Goal: Task Accomplishment & Management: Use online tool/utility

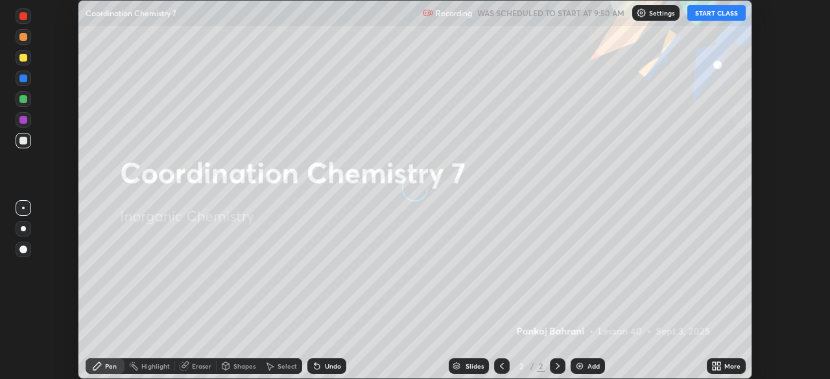
scroll to position [379, 830]
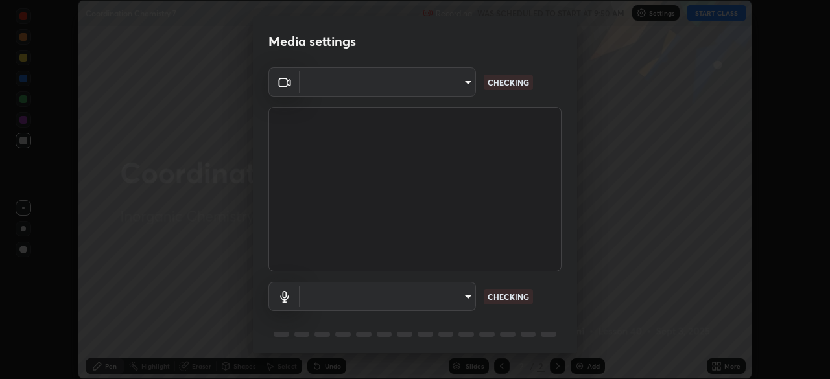
type input "85d16ec95aa84cac57c58139e5cfc4bfb0706547449b22b2f8fda69051d4463f"
click at [441, 303] on body "Erase all Coordination Chemistry 7 Recording WAS SCHEDULED TO START AT 9:50 AM …" at bounding box center [415, 189] width 830 height 379
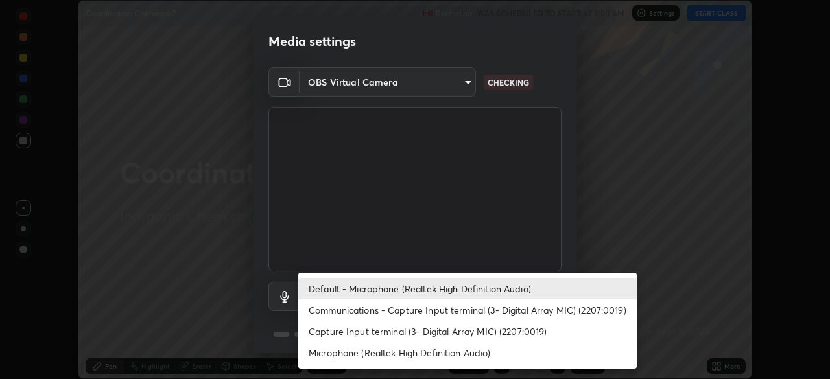
click at [429, 337] on li "Capture Input terminal (3- Digital Array MIC) (2207:0019)" at bounding box center [467, 331] width 338 height 21
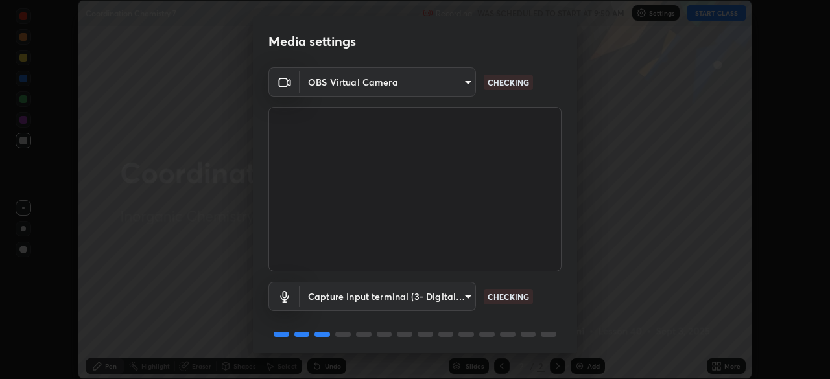
click at [438, 298] on body "Erase all Coordination Chemistry 7 Recording WAS SCHEDULED TO START AT 9:50 AM …" at bounding box center [415, 189] width 830 height 379
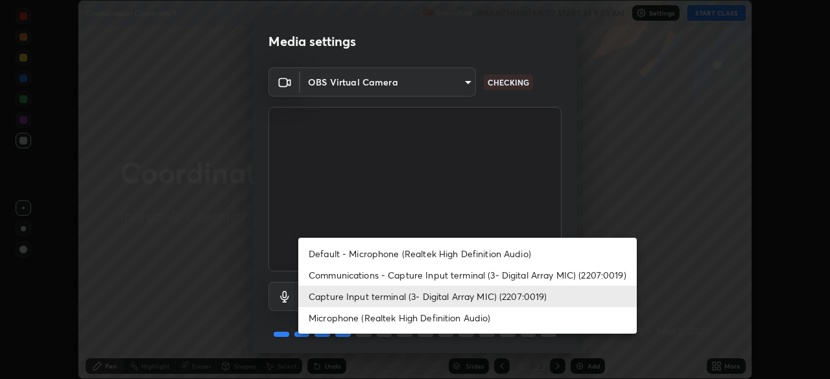
click at [427, 322] on li "Microphone (Realtek High Definition Audio)" at bounding box center [467, 317] width 338 height 21
type input "9d4408a90a760b4a8fb8b140e125e28eb8d2e680e785984b6402020b8f06267f"
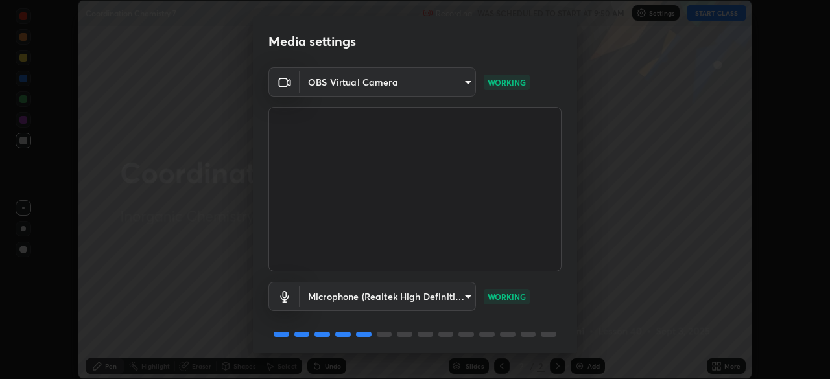
scroll to position [46, 0]
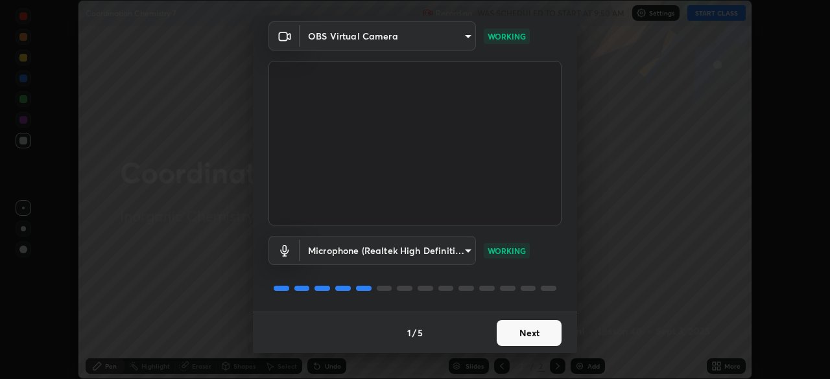
click at [536, 333] on button "Next" at bounding box center [529, 333] width 65 height 26
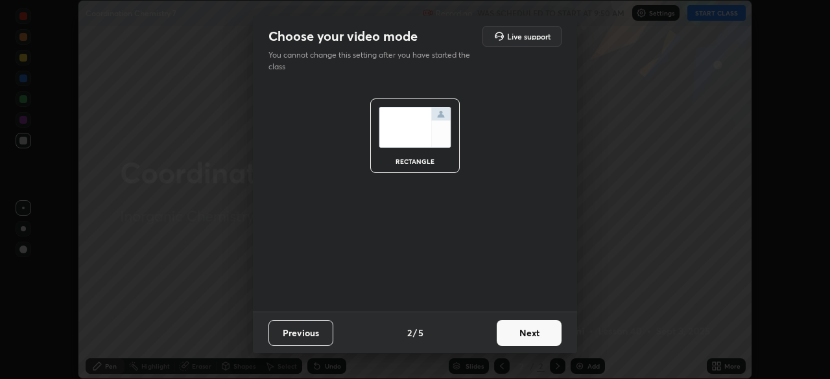
click at [534, 333] on button "Next" at bounding box center [529, 333] width 65 height 26
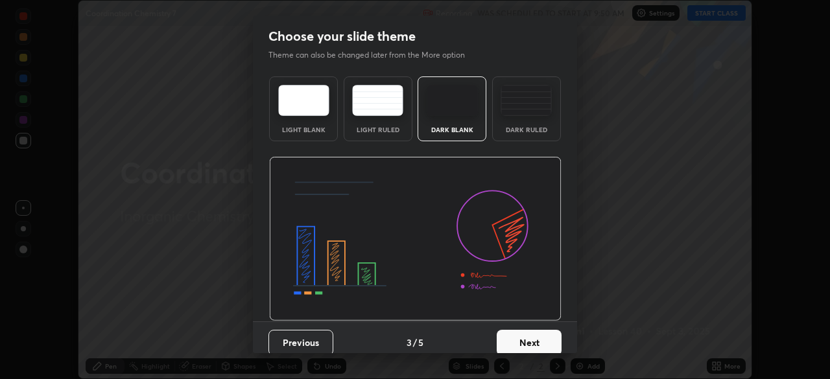
click at [532, 335] on button "Next" at bounding box center [529, 343] width 65 height 26
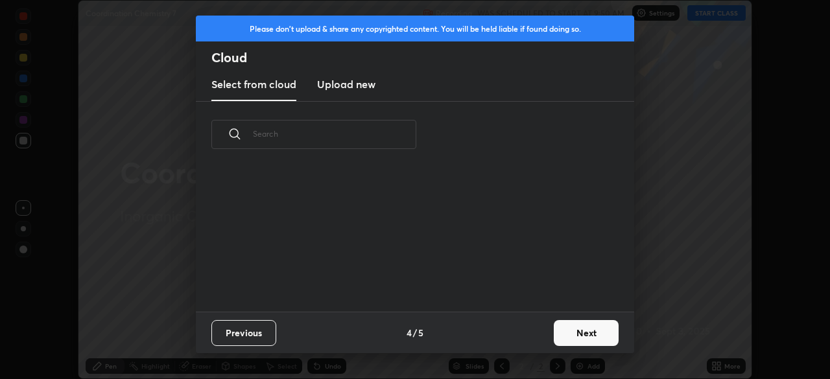
click at [538, 338] on div "Previous 4 / 5 Next" at bounding box center [415, 332] width 438 height 41
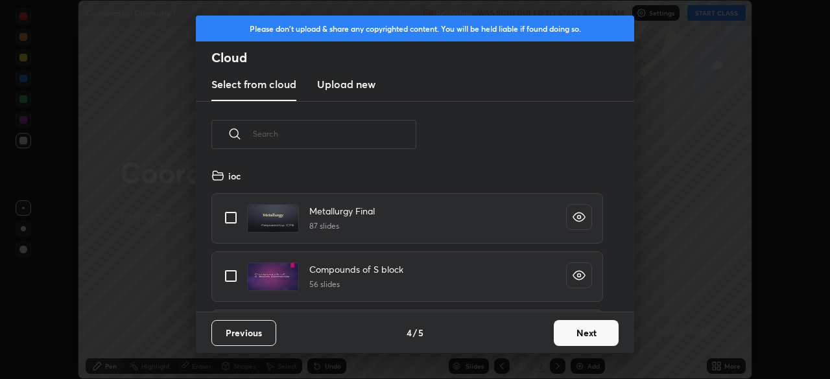
click at [568, 336] on button "Next" at bounding box center [586, 333] width 65 height 26
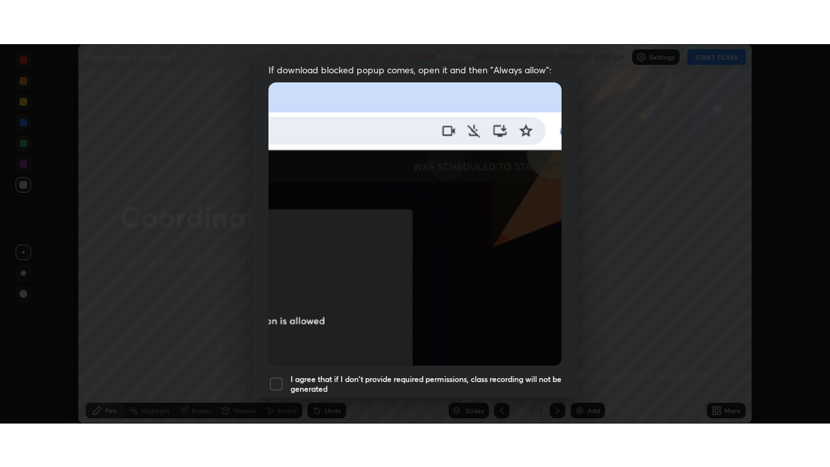
scroll to position [311, 0]
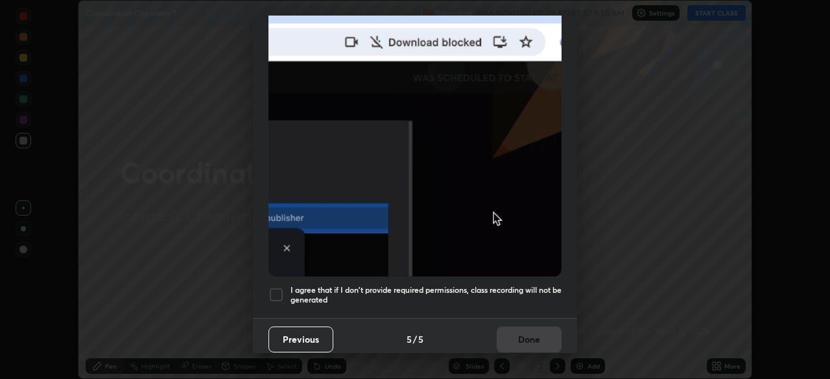
click at [280, 287] on div at bounding box center [276, 295] width 16 height 16
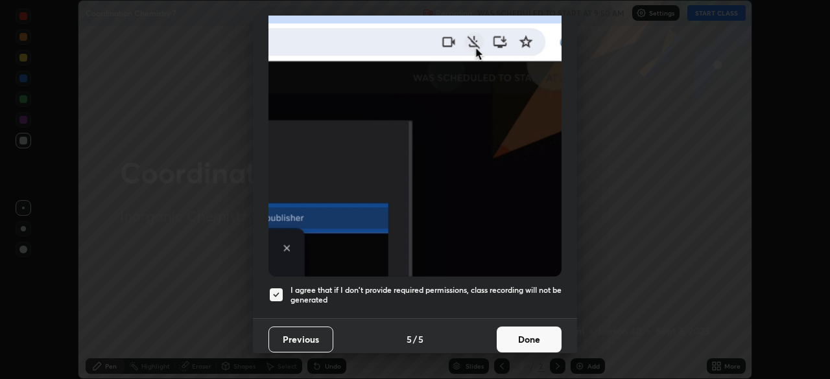
click at [527, 333] on button "Done" at bounding box center [529, 340] width 65 height 26
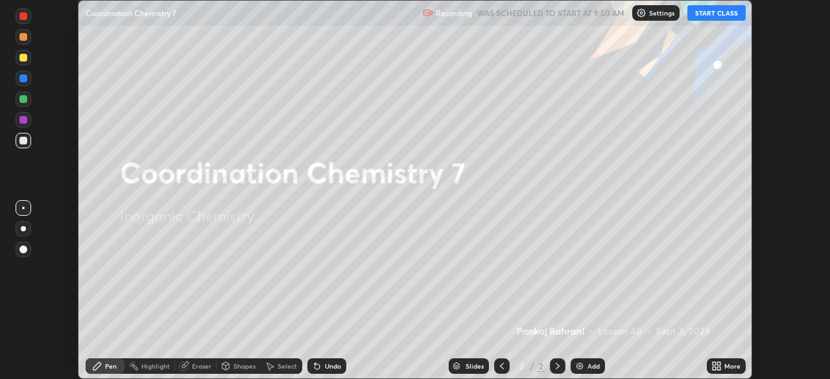
click at [720, 362] on icon at bounding box center [718, 363] width 3 height 3
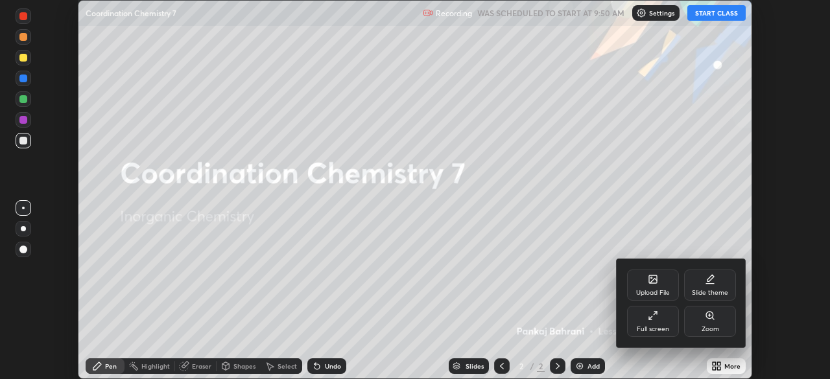
click at [657, 318] on icon at bounding box center [653, 316] width 10 height 10
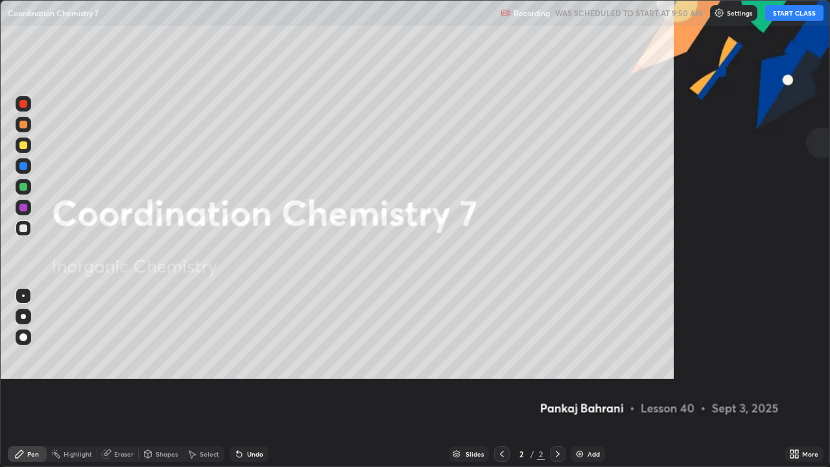
scroll to position [467, 830]
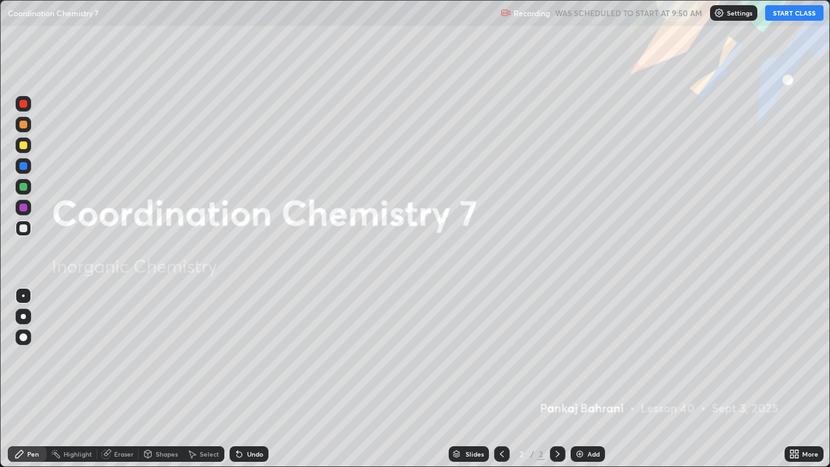
click at [793, 18] on button "START CLASS" at bounding box center [794, 13] width 58 height 16
click at [601, 379] on div "Add" at bounding box center [588, 454] width 34 height 16
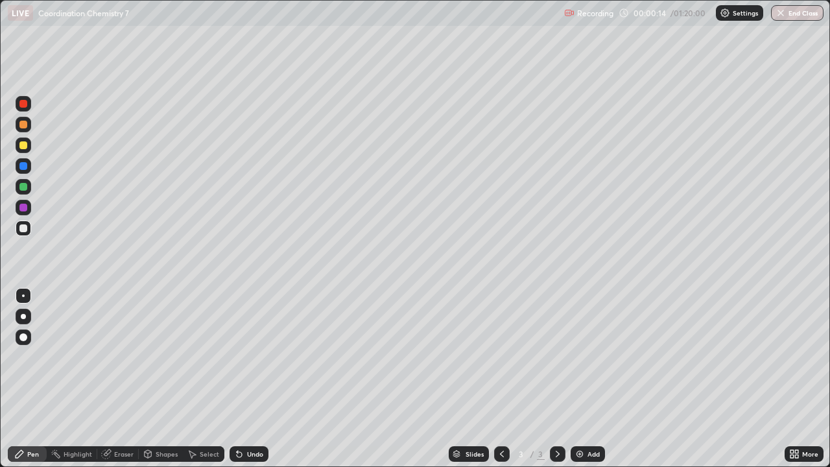
click at [24, 124] on div at bounding box center [23, 125] width 8 height 8
click at [247, 379] on div "Undo" at bounding box center [255, 454] width 16 height 6
click at [248, 379] on div "Undo" at bounding box center [255, 454] width 16 height 6
click at [247, 379] on div "Undo" at bounding box center [255, 454] width 16 height 6
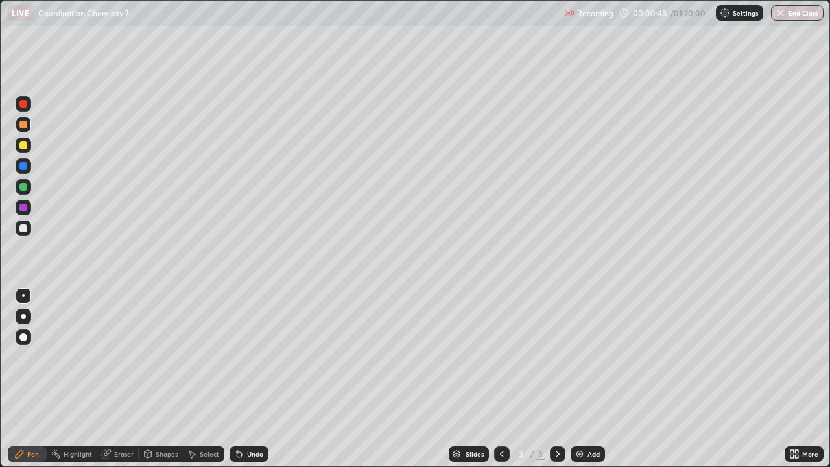
click at [247, 379] on div "Undo" at bounding box center [255, 454] width 16 height 6
click at [172, 379] on div "Shapes" at bounding box center [167, 454] width 22 height 6
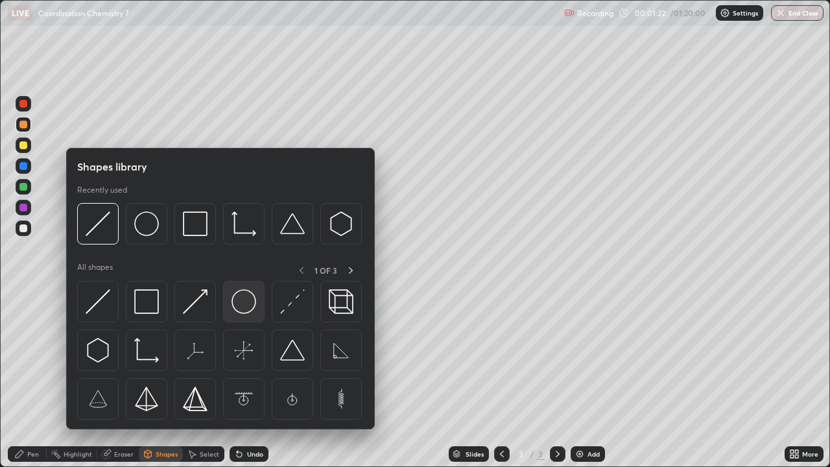
click at [238, 306] on img at bounding box center [243, 301] width 25 height 25
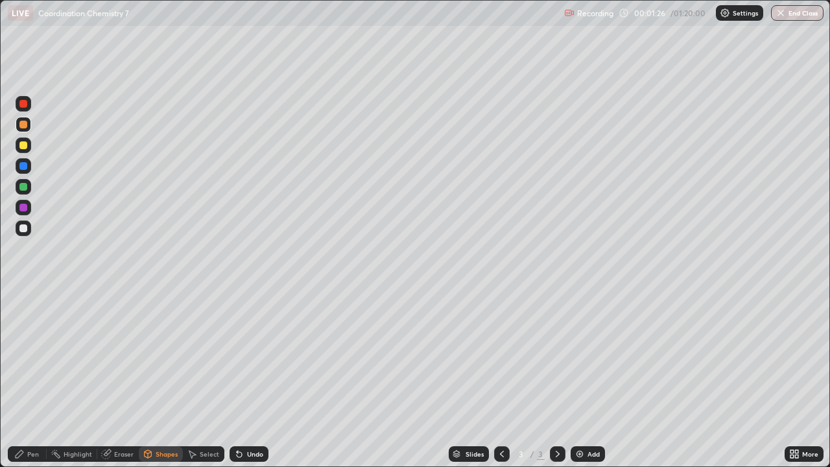
click at [39, 379] on div "Pen" at bounding box center [27, 454] width 39 height 16
click at [120, 379] on div "Eraser" at bounding box center [117, 454] width 41 height 16
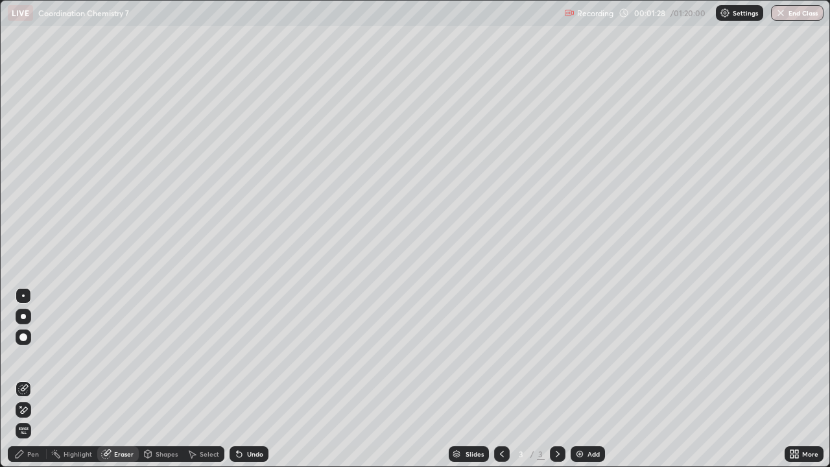
click at [38, 379] on div "Pen" at bounding box center [27, 454] width 39 height 16
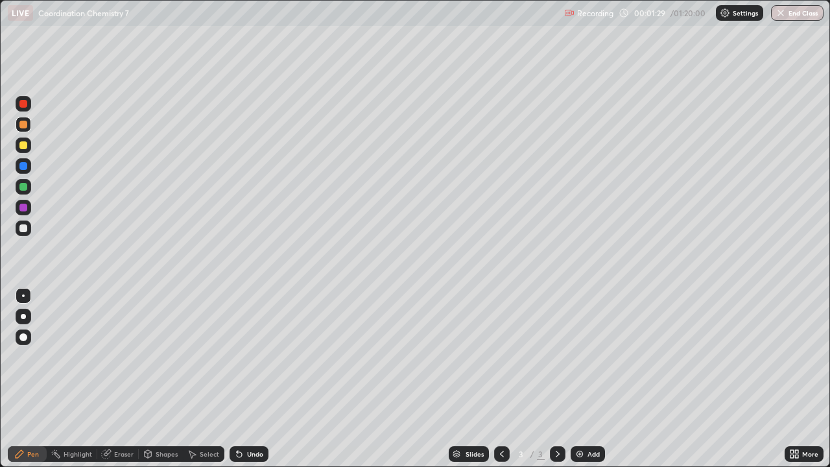
click at [25, 226] on div at bounding box center [23, 228] width 8 height 8
click at [165, 379] on div "Shapes" at bounding box center [167, 454] width 22 height 6
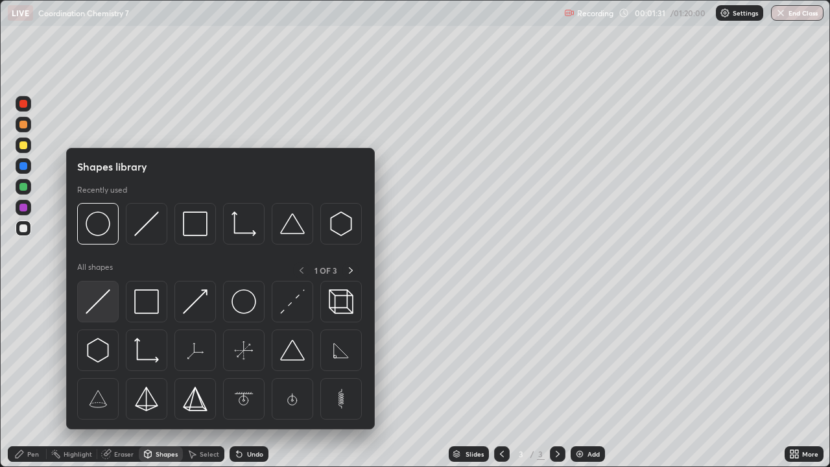
click at [101, 303] on img at bounding box center [98, 301] width 25 height 25
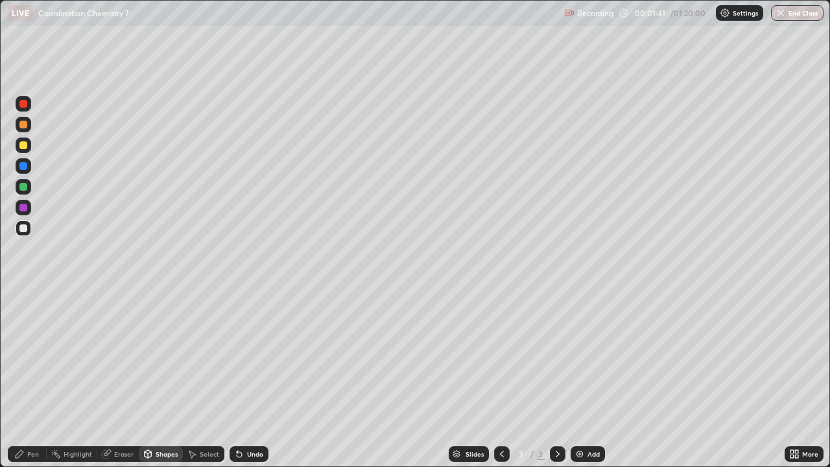
click at [41, 379] on div "Pen" at bounding box center [27, 454] width 39 height 16
click at [24, 143] on div at bounding box center [23, 145] width 8 height 8
click at [29, 188] on div at bounding box center [24, 187] width 16 height 16
click at [29, 143] on div at bounding box center [24, 145] width 16 height 16
click at [29, 106] on div at bounding box center [24, 104] width 16 height 16
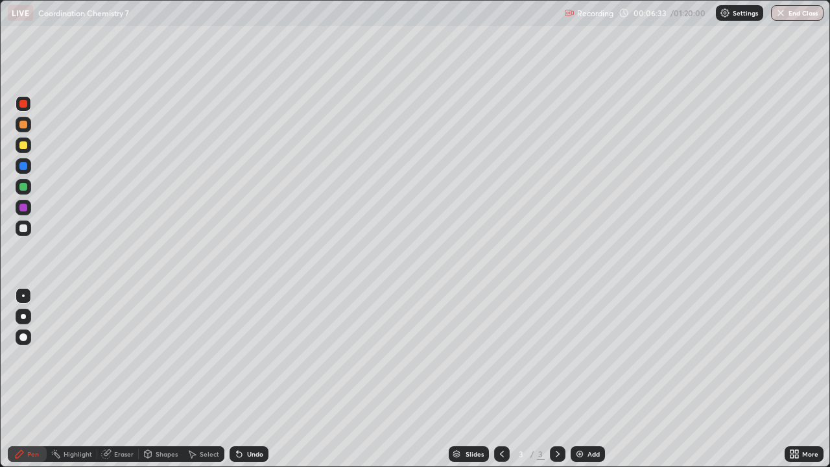
click at [30, 168] on div at bounding box center [24, 166] width 16 height 16
click at [23, 104] on div at bounding box center [23, 104] width 8 height 8
click at [255, 379] on div "Undo" at bounding box center [255, 454] width 16 height 6
click at [252, 379] on div "Undo" at bounding box center [255, 454] width 16 height 6
click at [28, 185] on div at bounding box center [24, 187] width 16 height 16
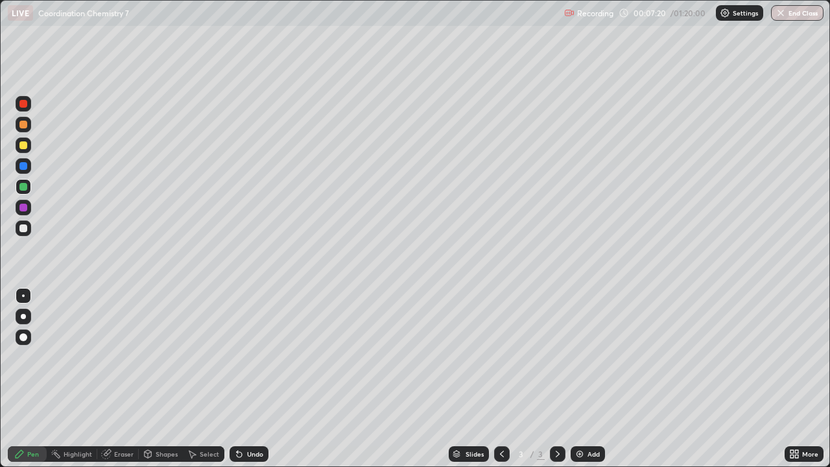
click at [359, 379] on div "Slides 3 / 3 Add" at bounding box center [526, 454] width 516 height 26
click at [583, 379] on img at bounding box center [579, 454] width 10 height 10
click at [251, 379] on div "Undo" at bounding box center [255, 454] width 16 height 6
click at [29, 208] on div at bounding box center [24, 208] width 16 height 16
click at [30, 228] on div at bounding box center [24, 228] width 16 height 16
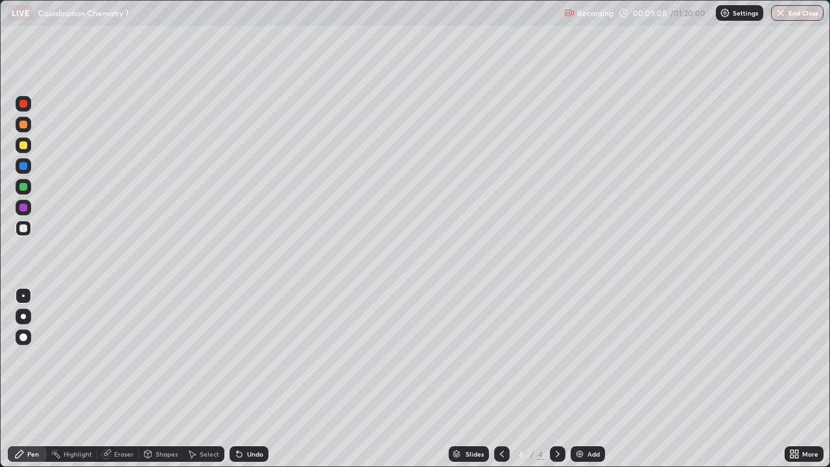
click at [29, 128] on div at bounding box center [24, 125] width 16 height 16
click at [24, 228] on div at bounding box center [23, 228] width 8 height 8
click at [27, 100] on div at bounding box center [24, 104] width 16 height 16
click at [30, 191] on div at bounding box center [24, 187] width 16 height 16
click at [29, 229] on div at bounding box center [24, 228] width 16 height 16
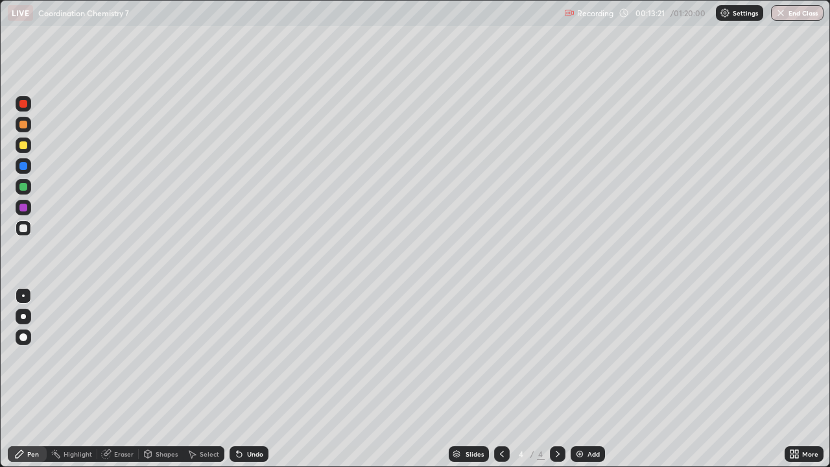
click at [250, 379] on div "Undo" at bounding box center [255, 454] width 16 height 6
click at [259, 379] on div "Undo" at bounding box center [249, 454] width 39 height 16
click at [263, 379] on div "Undo" at bounding box center [249, 454] width 39 height 16
click at [262, 379] on div "Undo" at bounding box center [249, 454] width 39 height 16
click at [265, 379] on div "Undo" at bounding box center [249, 454] width 39 height 16
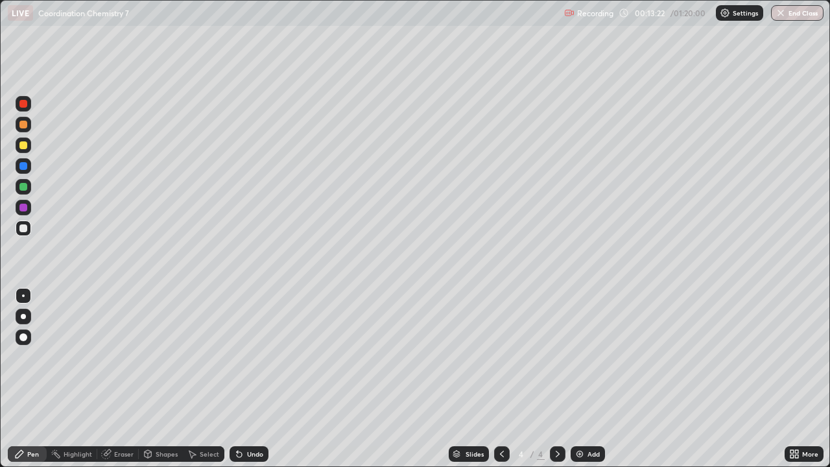
click at [263, 379] on div "Undo" at bounding box center [249, 454] width 39 height 16
click at [264, 379] on div "Undo" at bounding box center [249, 454] width 39 height 16
click at [266, 379] on div "Undo" at bounding box center [249, 454] width 39 height 16
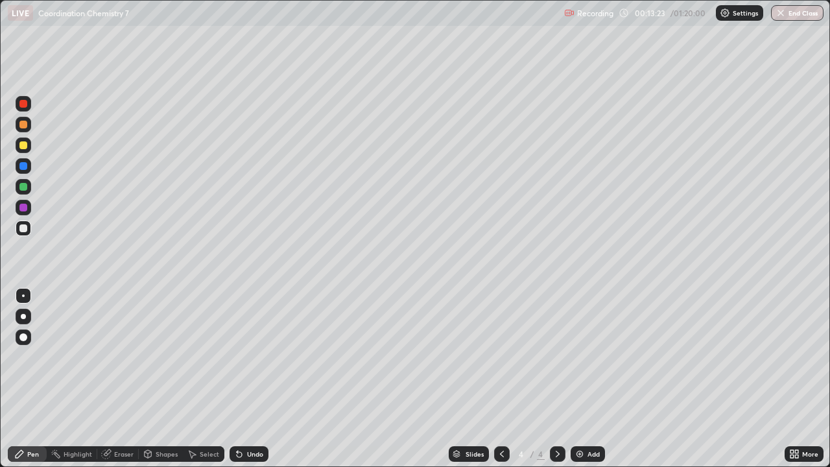
click at [266, 379] on div "Undo" at bounding box center [249, 454] width 39 height 16
click at [265, 379] on div "Undo" at bounding box center [249, 454] width 39 height 16
click at [266, 379] on div "Undo" at bounding box center [249, 454] width 39 height 16
click at [26, 185] on div at bounding box center [23, 187] width 8 height 8
click at [25, 227] on div at bounding box center [23, 228] width 8 height 8
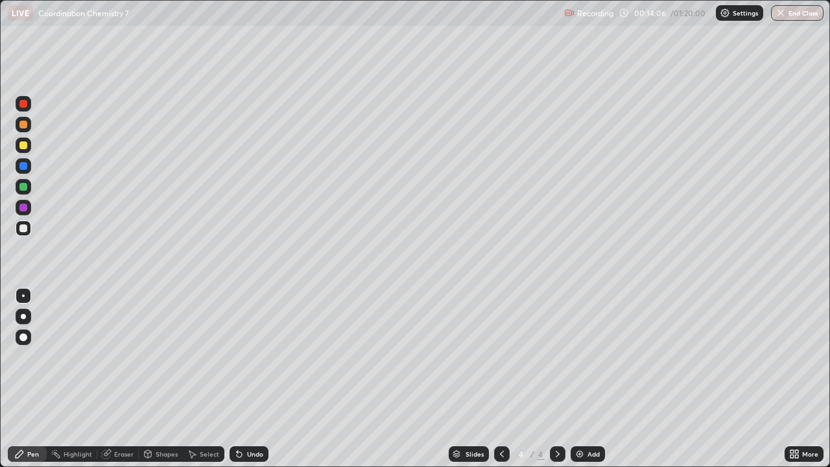
click at [255, 379] on div "Undo" at bounding box center [255, 454] width 16 height 6
click at [21, 127] on div at bounding box center [23, 125] width 8 height 8
click at [24, 167] on div at bounding box center [23, 166] width 8 height 8
click at [29, 229] on div at bounding box center [24, 228] width 16 height 16
click at [500, 379] on icon at bounding box center [502, 454] width 4 height 6
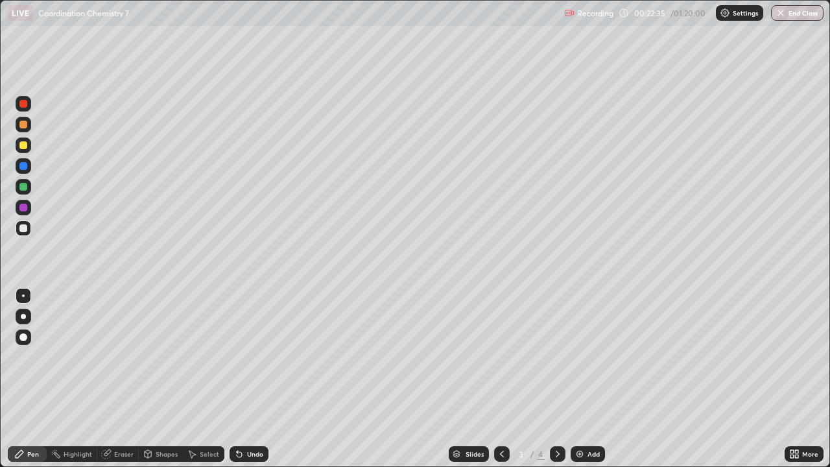
click at [550, 379] on div at bounding box center [558, 454] width 16 height 16
click at [584, 379] on div "Add" at bounding box center [588, 454] width 34 height 16
click at [796, 379] on icon at bounding box center [796, 451] width 3 height 3
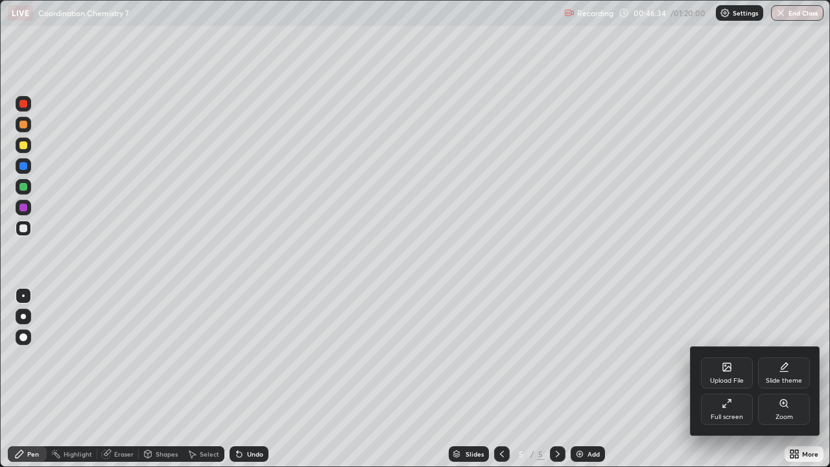
click at [725, 379] on div "Upload File" at bounding box center [727, 380] width 34 height 6
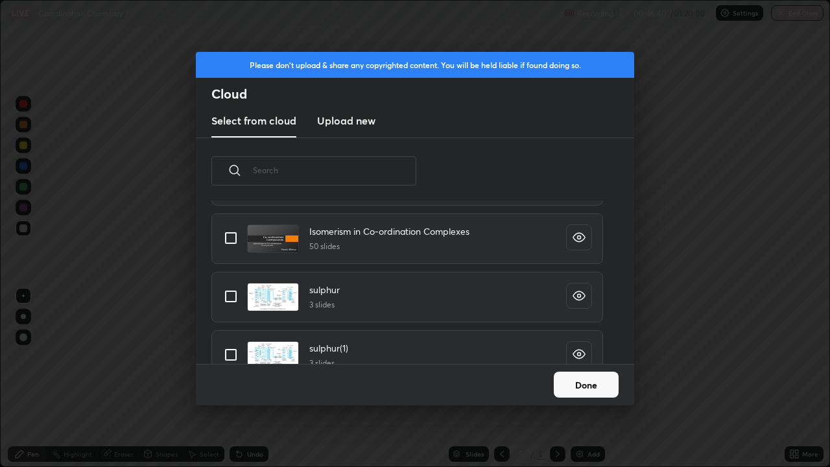
scroll to position [547, 0]
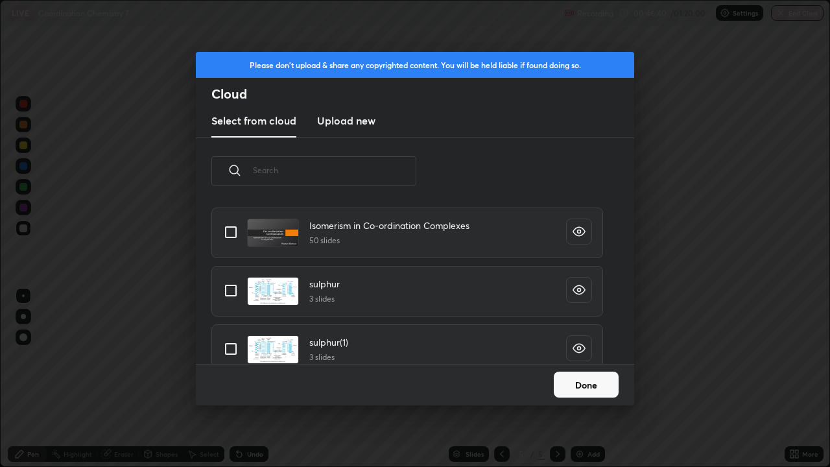
click at [237, 228] on input "grid" at bounding box center [230, 232] width 27 height 27
checkbox input "true"
click at [588, 379] on button "Done" at bounding box center [586, 385] width 65 height 26
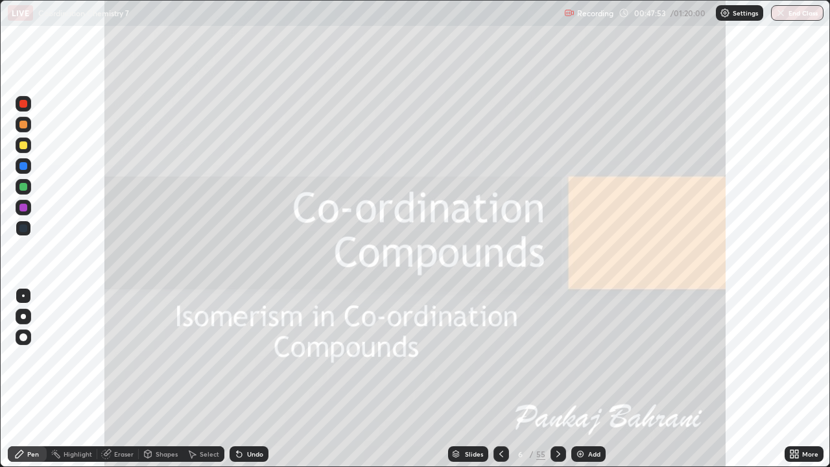
click at [564, 379] on div at bounding box center [559, 454] width 16 height 16
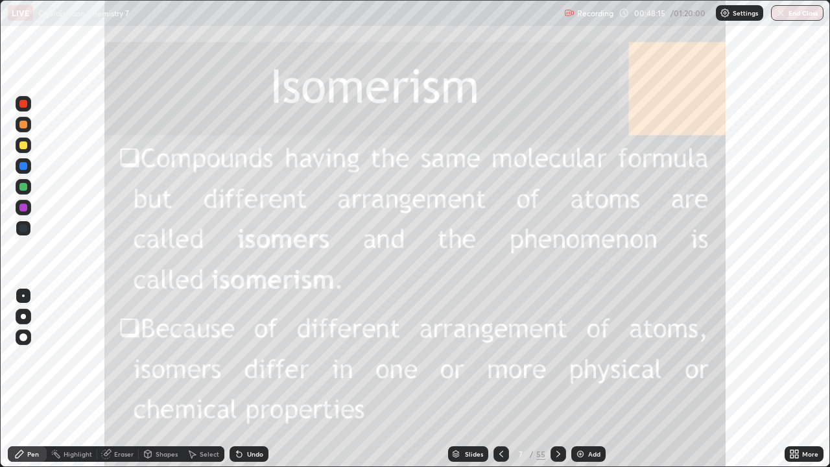
click at [29, 102] on div at bounding box center [24, 104] width 16 height 16
click at [556, 379] on icon at bounding box center [558, 454] width 10 height 10
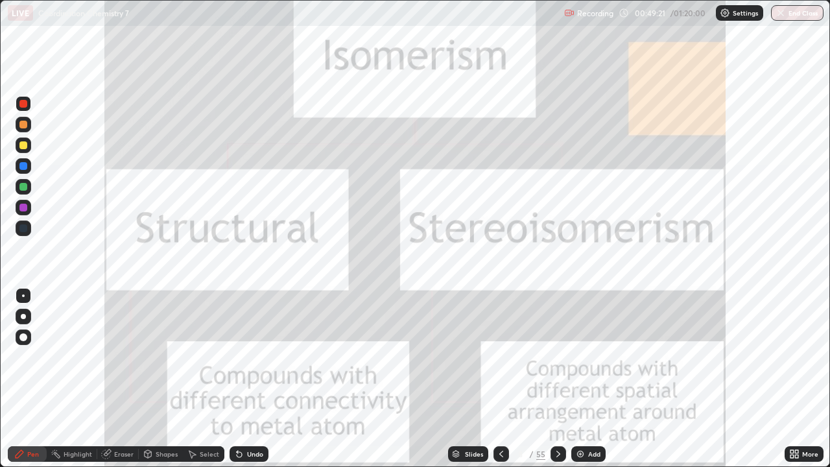
click at [30, 143] on div at bounding box center [24, 145] width 16 height 16
click at [30, 106] on div at bounding box center [24, 104] width 16 height 16
click at [556, 379] on icon at bounding box center [558, 454] width 10 height 10
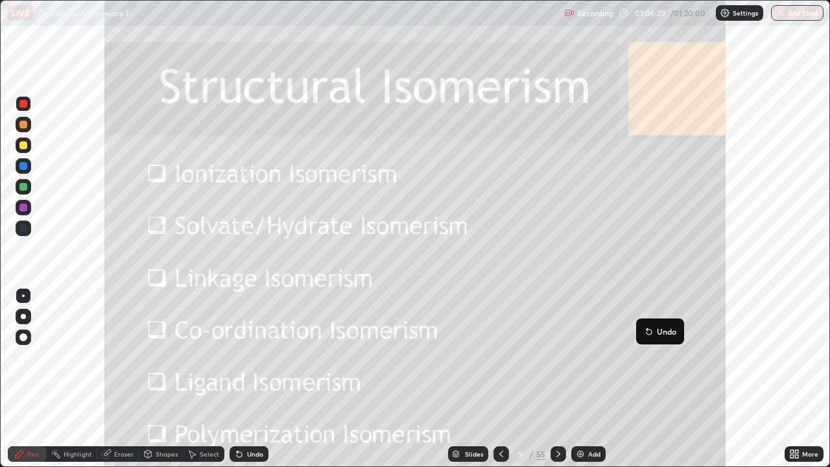
click at [644, 329] on icon at bounding box center [649, 331] width 10 height 10
click at [801, 12] on button "End Class" at bounding box center [797, 13] width 53 height 16
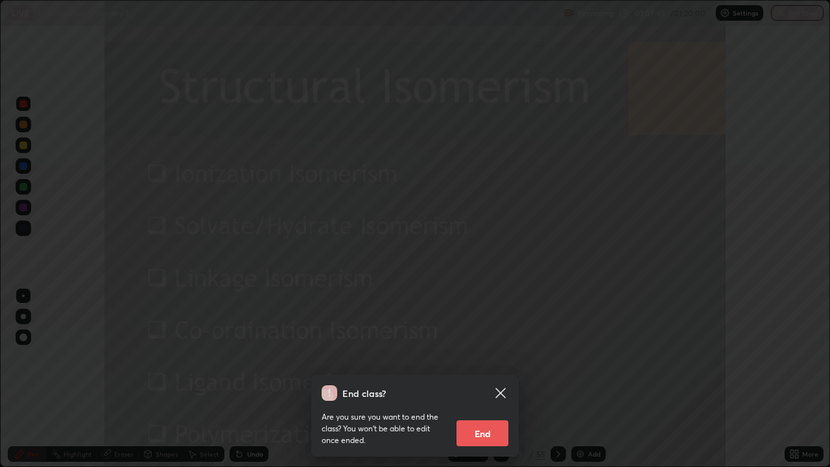
click at [493, 379] on button "End" at bounding box center [482, 433] width 52 height 26
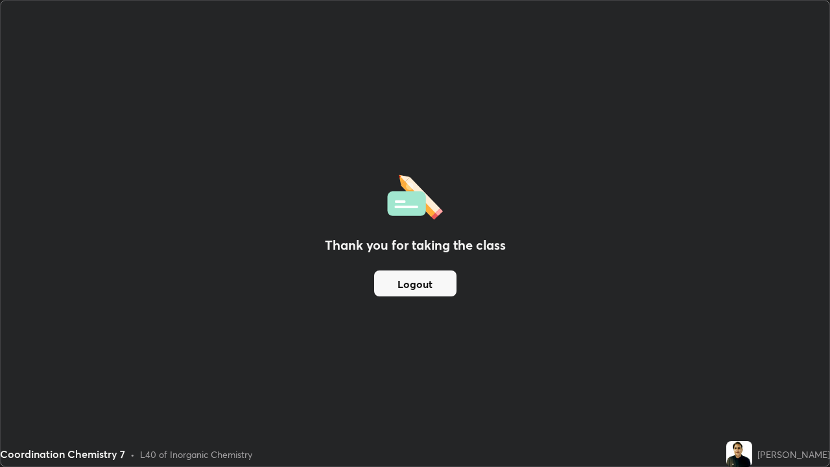
click at [442, 289] on button "Logout" at bounding box center [415, 283] width 82 height 26
